Goal: Check status: Check status

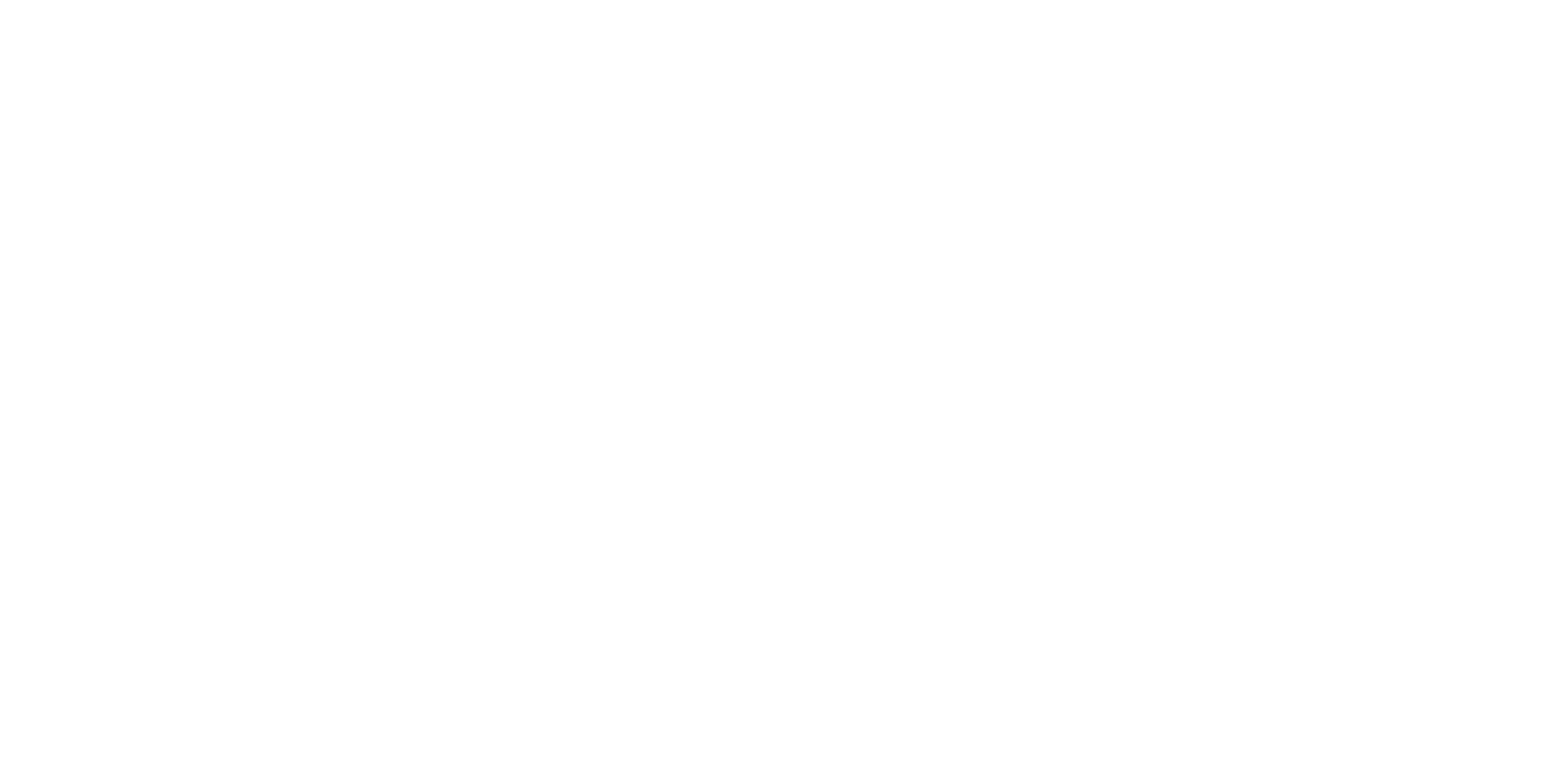
select select "20"
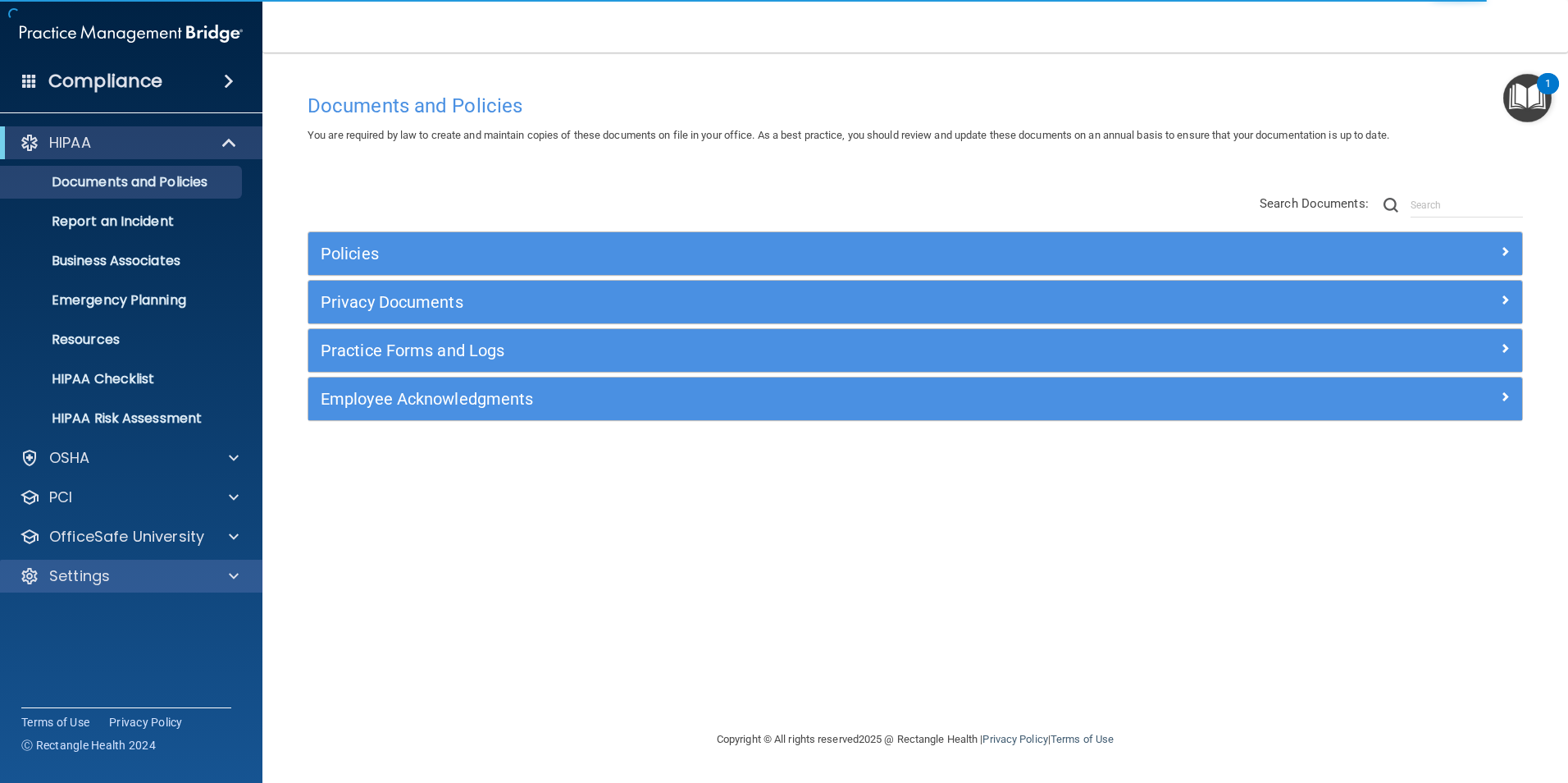
click at [165, 587] on div "Settings" at bounding box center [131, 576] width 263 height 32
click at [143, 581] on div "Settings" at bounding box center [109, 576] width 204 height 20
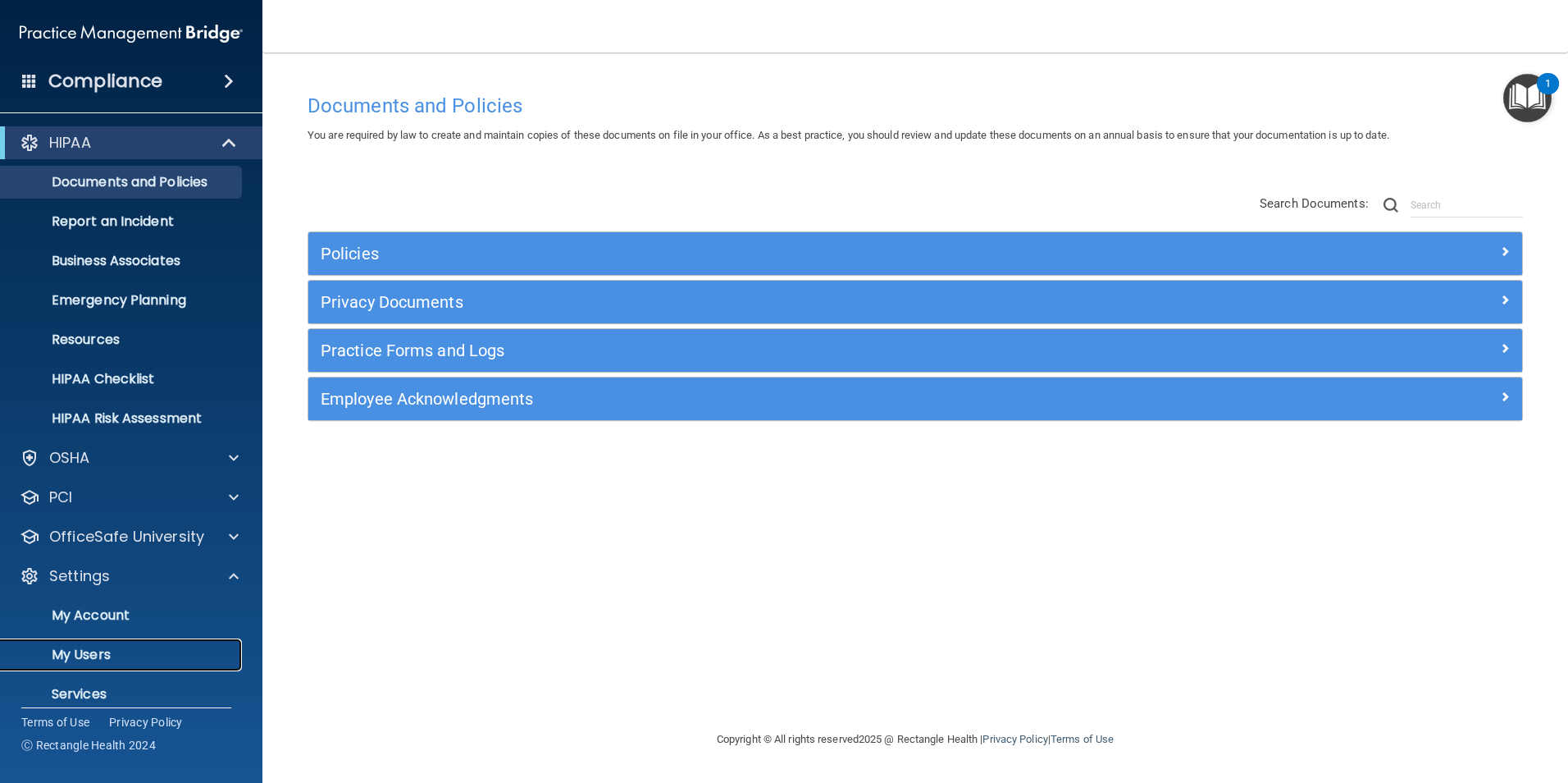
click at [76, 649] on p "My Users" at bounding box center [123, 654] width 224 height 16
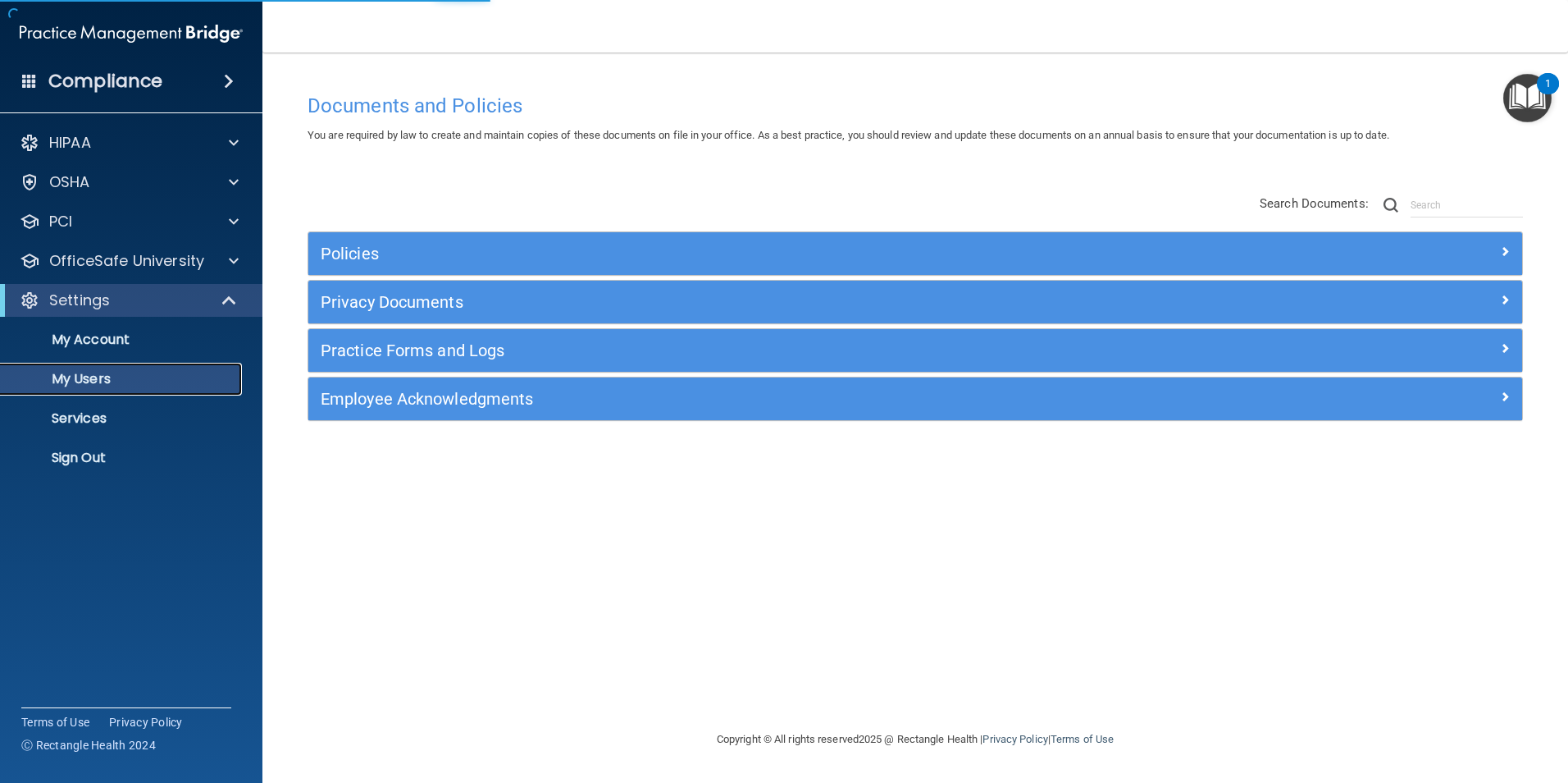
select select "20"
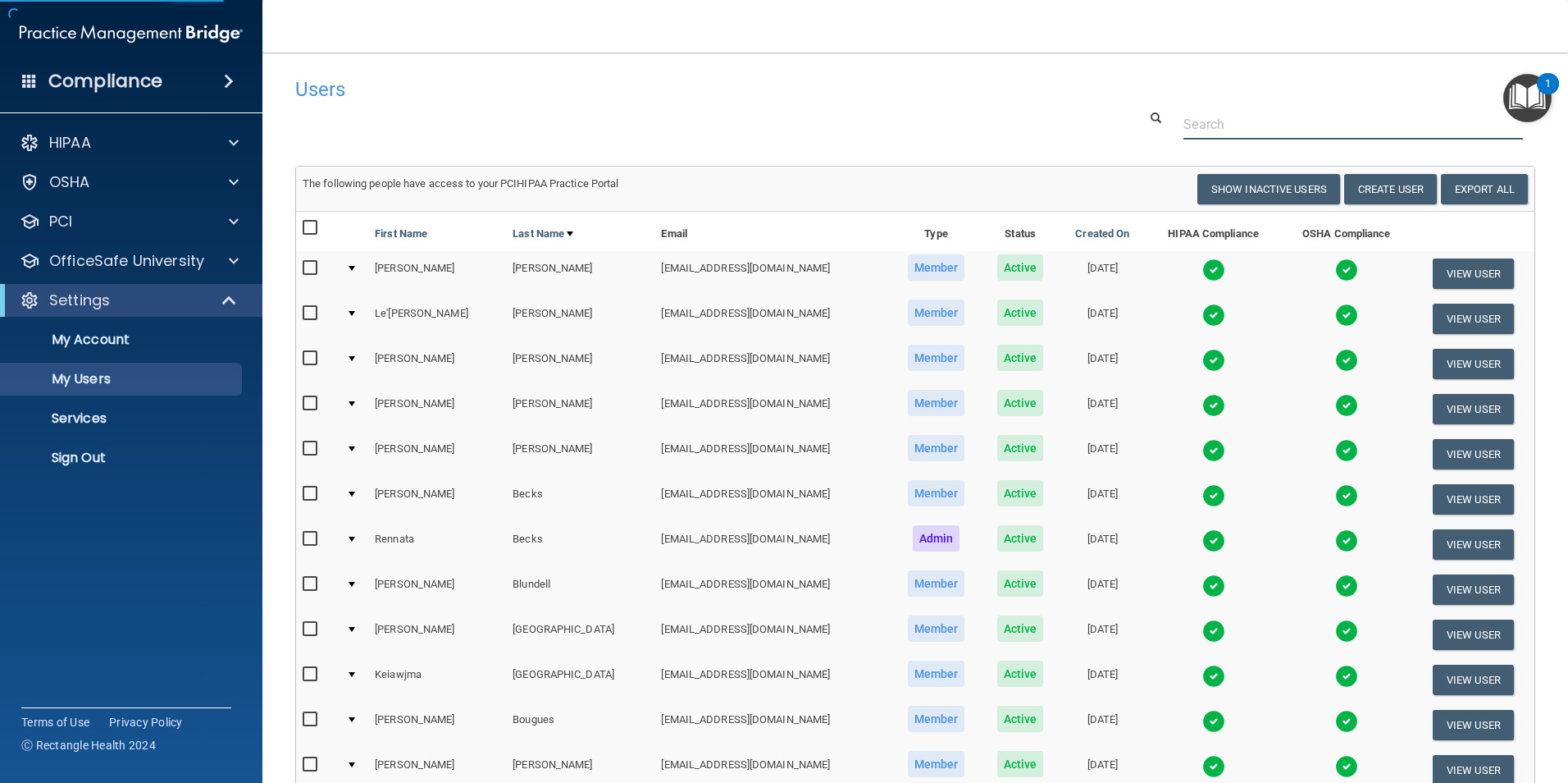
click at [1212, 125] on input "text" at bounding box center [1353, 125] width 339 height 31
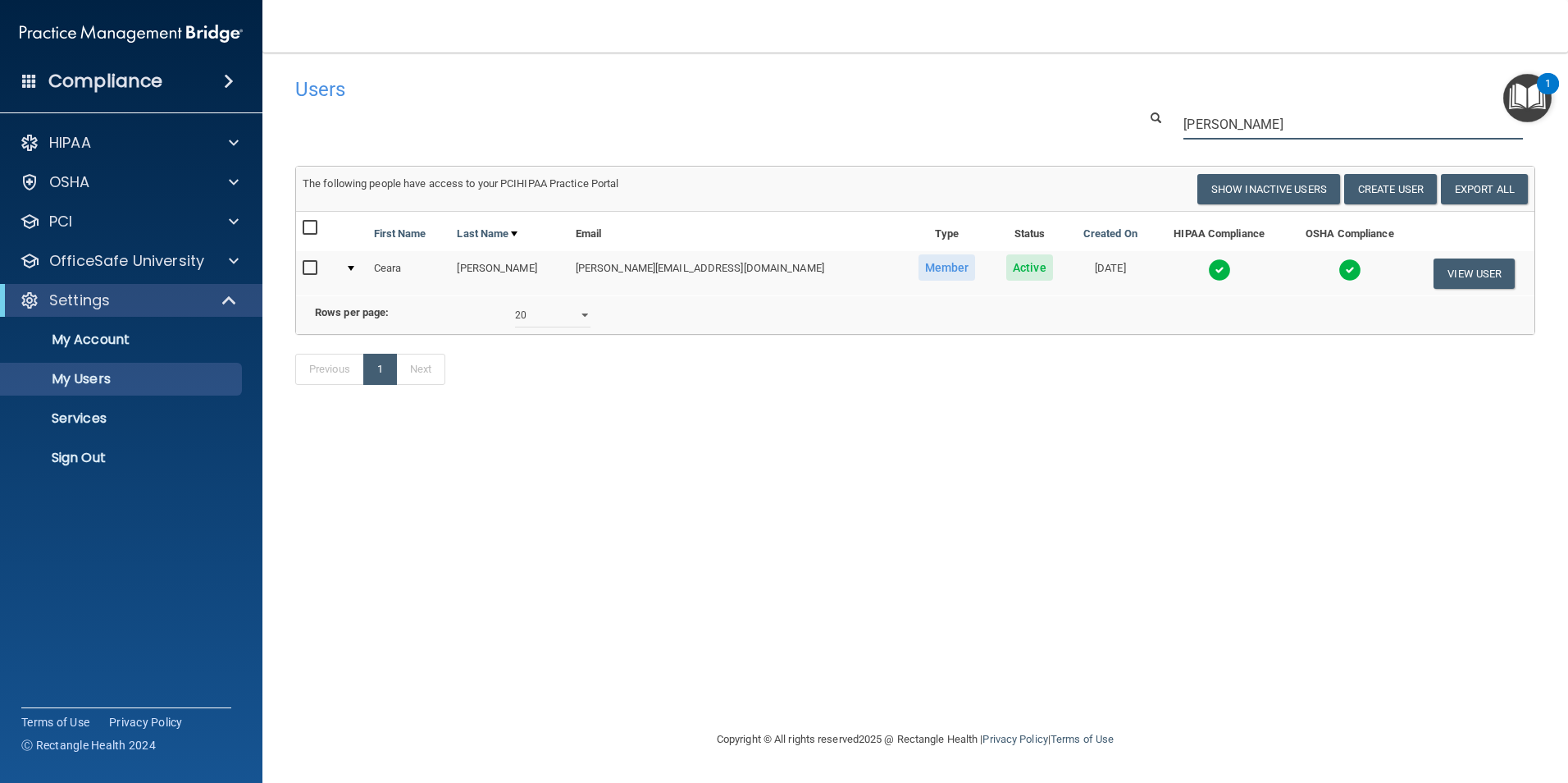
type input "[PERSON_NAME]"
click at [1208, 270] on img at bounding box center [1219, 270] width 23 height 23
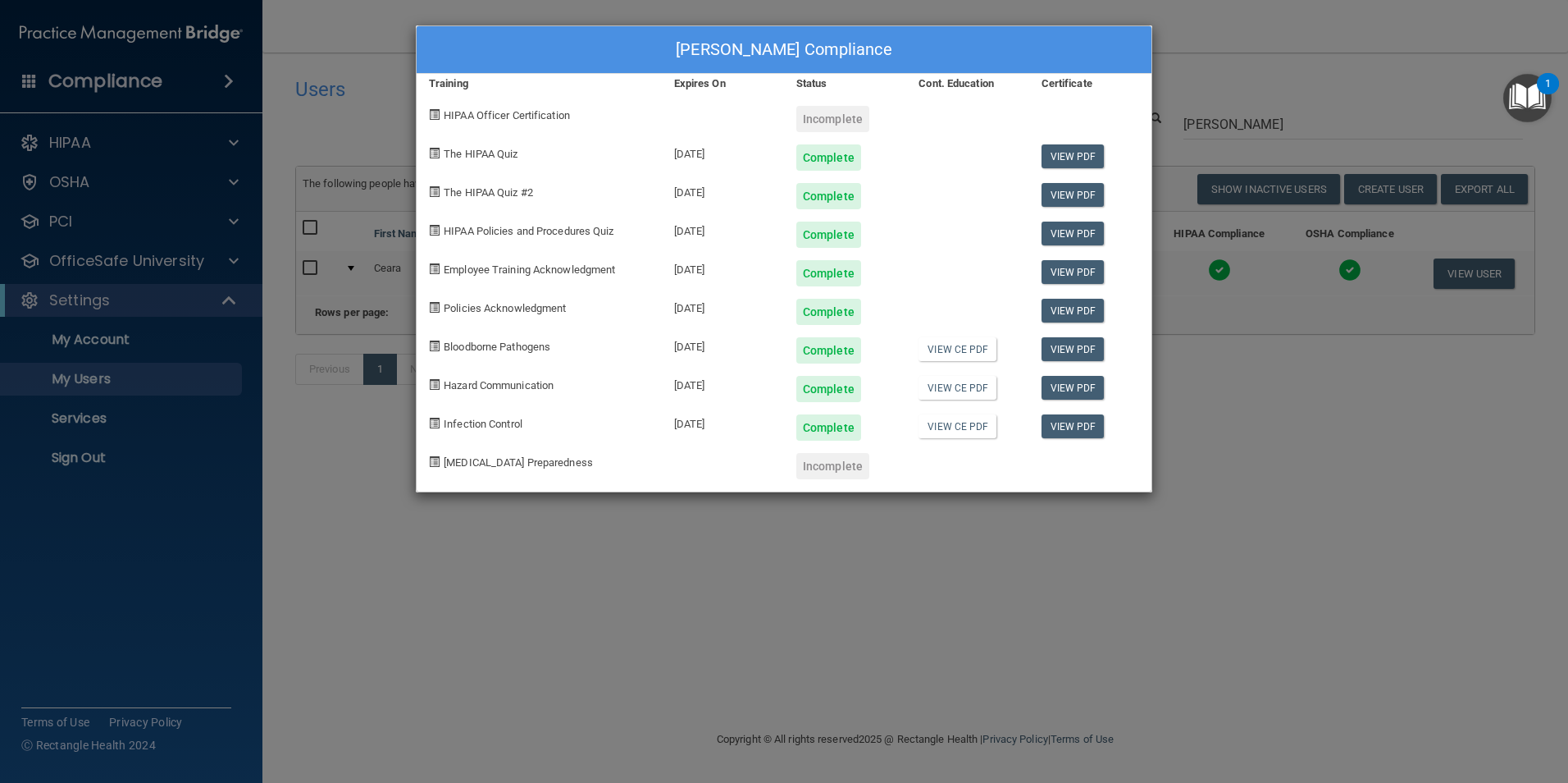
click at [1170, 270] on div "[PERSON_NAME] Compliance Training Expires On Status Cont. Education Certificate…" at bounding box center [784, 392] width 1568 height 783
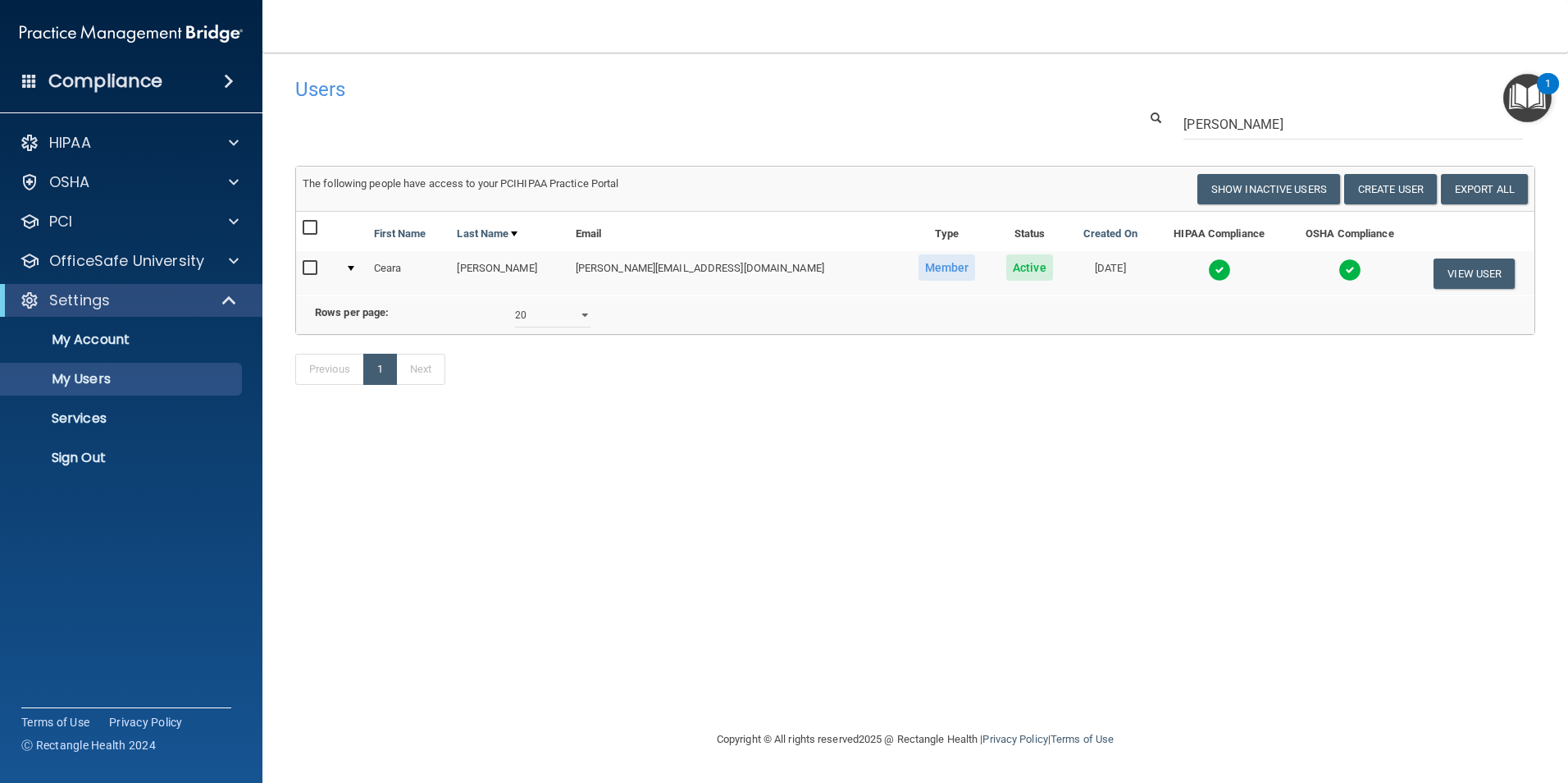
click at [1208, 264] on img at bounding box center [1219, 270] width 23 height 23
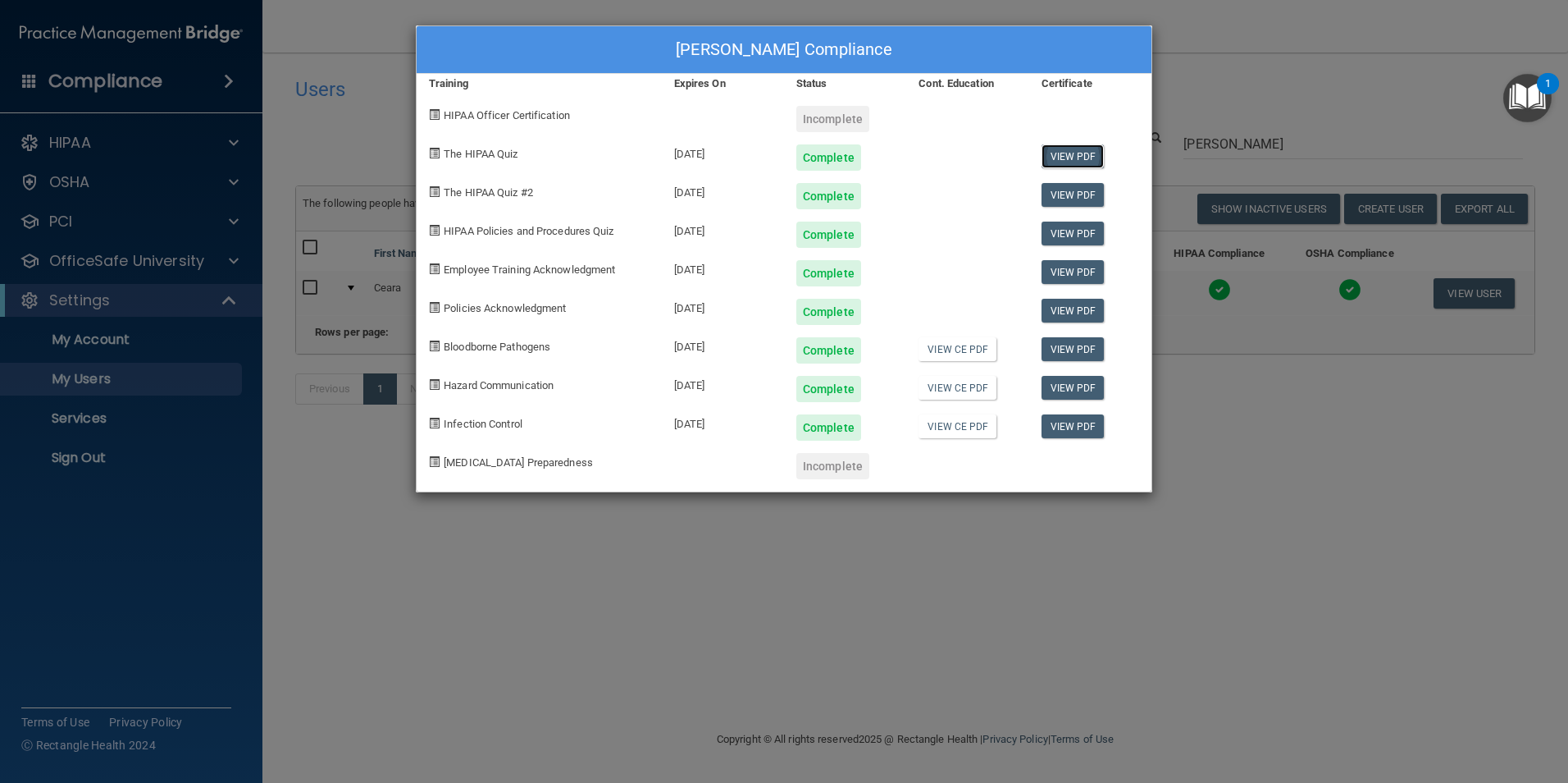
click at [1067, 160] on link "View PDF" at bounding box center [1073, 156] width 63 height 24
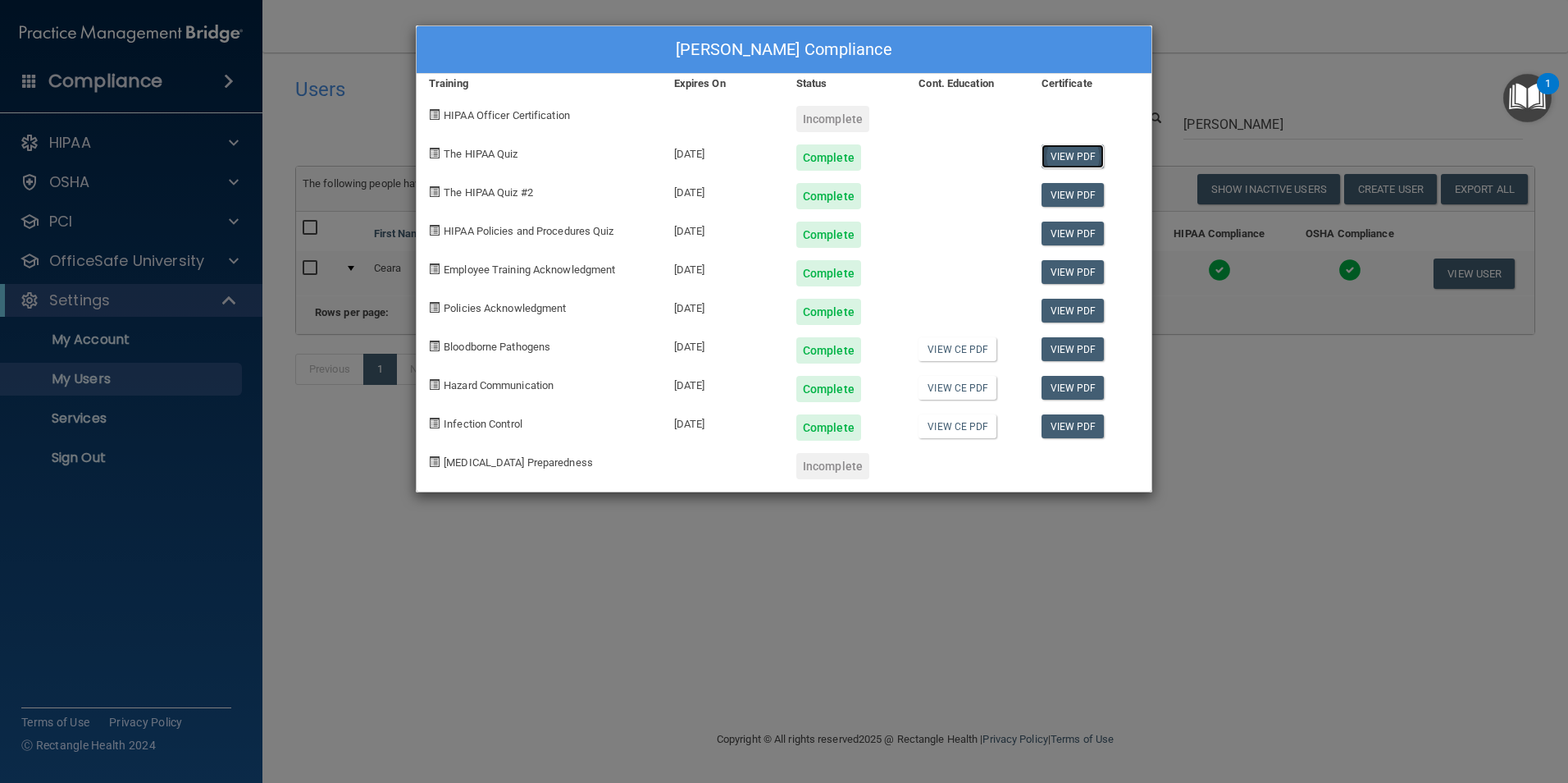
click at [1075, 163] on link "View PDF" at bounding box center [1073, 156] width 63 height 24
click at [1075, 188] on link "View PDF" at bounding box center [1073, 195] width 63 height 24
click at [1066, 241] on link "View PDF" at bounding box center [1073, 234] width 63 height 24
click at [1066, 268] on link "View PDF" at bounding box center [1073, 272] width 63 height 24
click at [1079, 316] on link "View PDF" at bounding box center [1073, 310] width 63 height 24
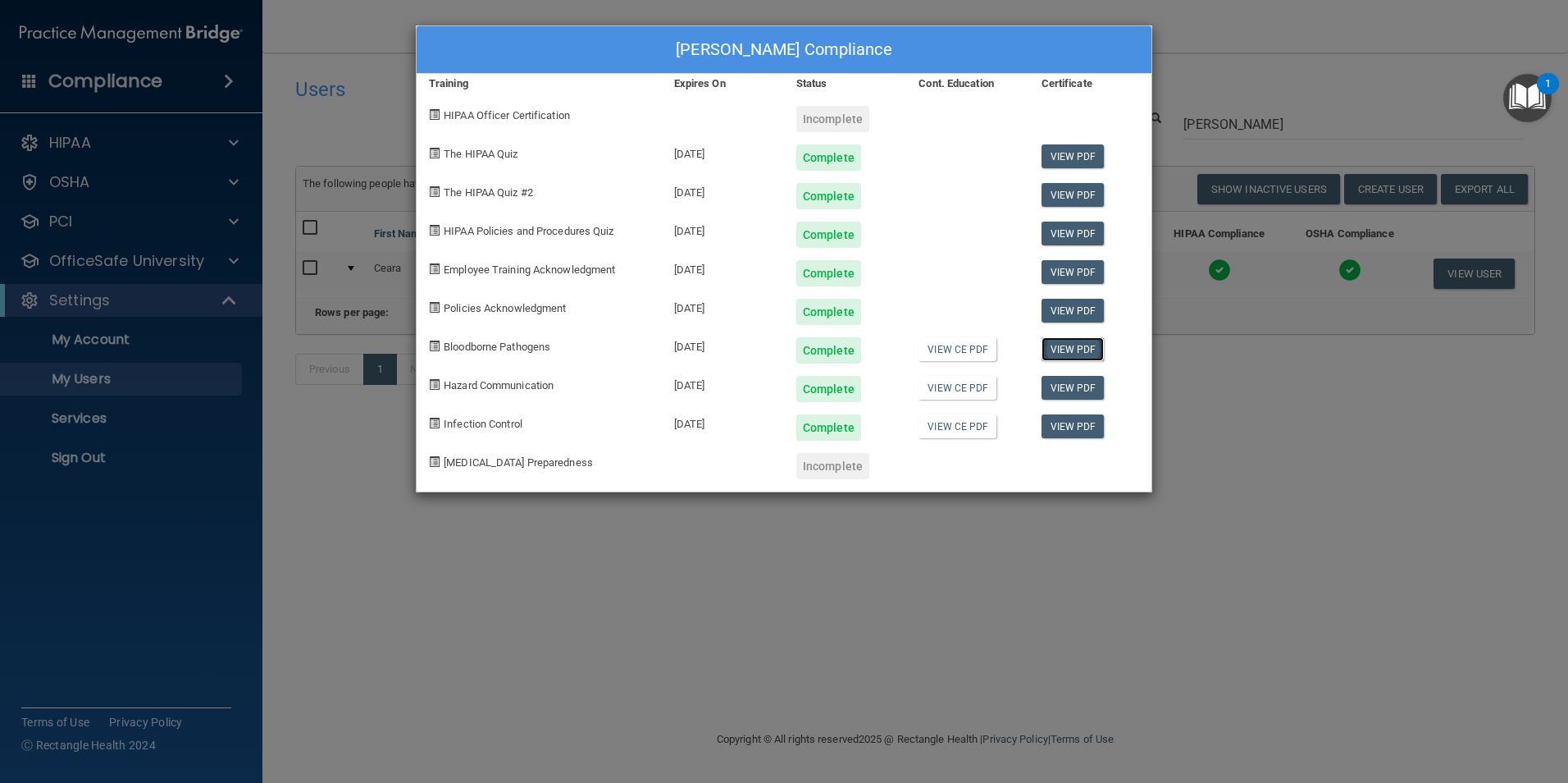
click at [1089, 353] on link "View PDF" at bounding box center [1073, 349] width 63 height 24
click at [1072, 388] on link "View PDF" at bounding box center [1073, 388] width 63 height 24
click at [1073, 422] on link "View PDF" at bounding box center [1073, 426] width 63 height 24
click at [1161, 641] on div "Ceara Hinton's Compliance Training Expires On Status Cont. Education Certificat…" at bounding box center [784, 392] width 1568 height 783
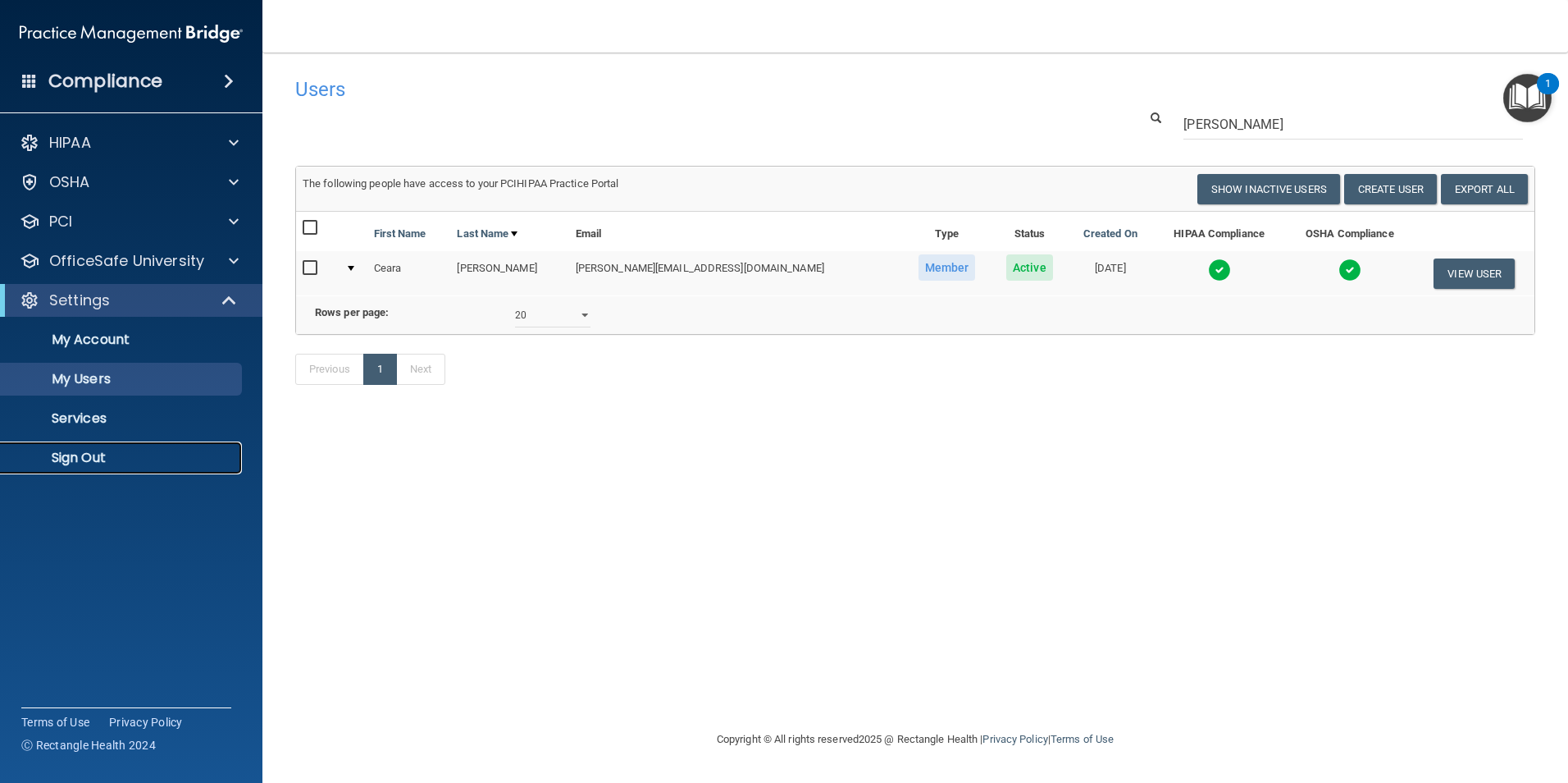
click at [86, 444] on link "Sign Out" at bounding box center [113, 458] width 258 height 32
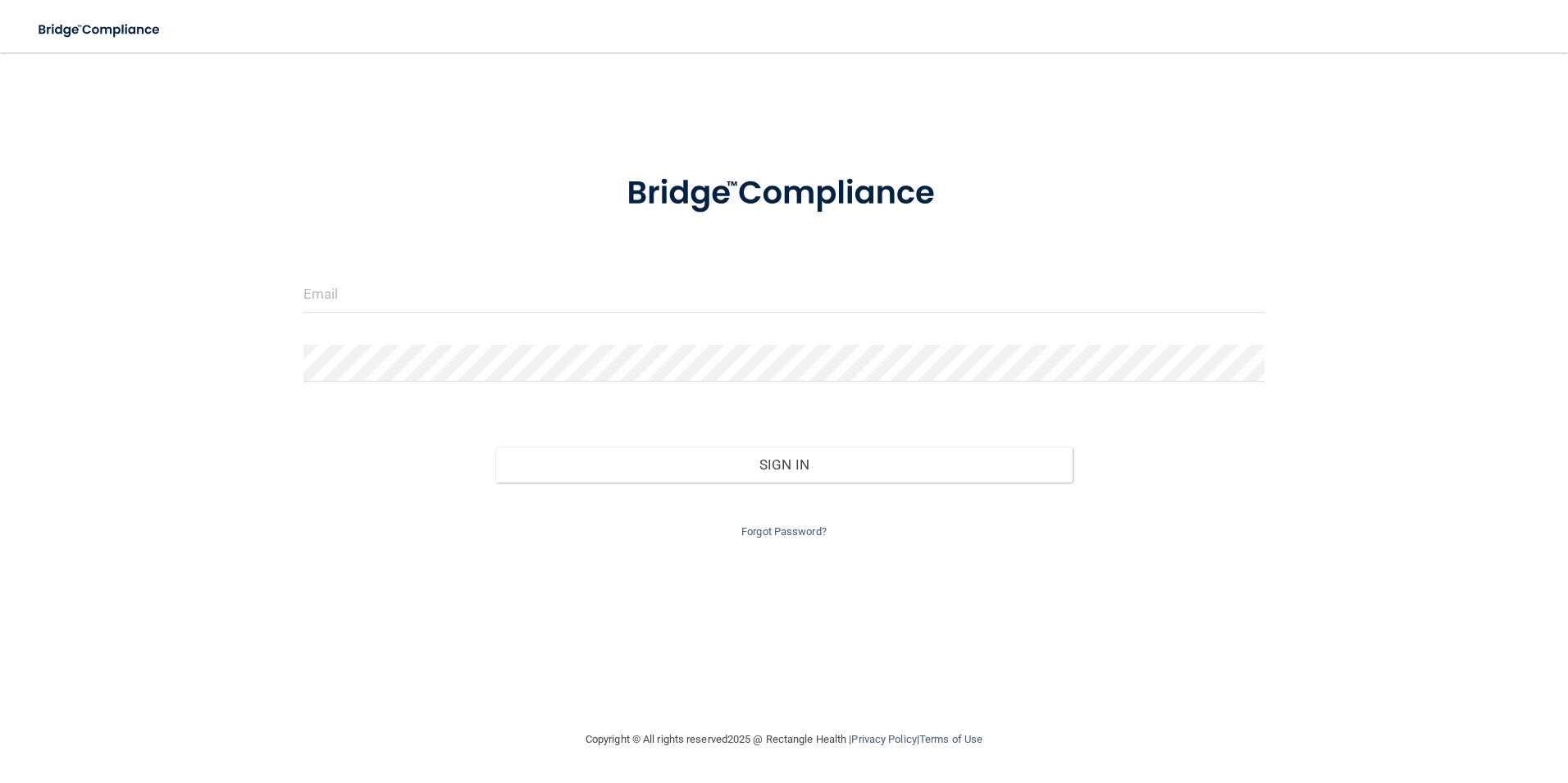
click at [868, 31] on nav "Toggle navigation Catina Hammons chammons@lamercymedical.com Mercy Medical Mana…" at bounding box center [784, 26] width 1568 height 53
